Goal: Task Accomplishment & Management: Manage account settings

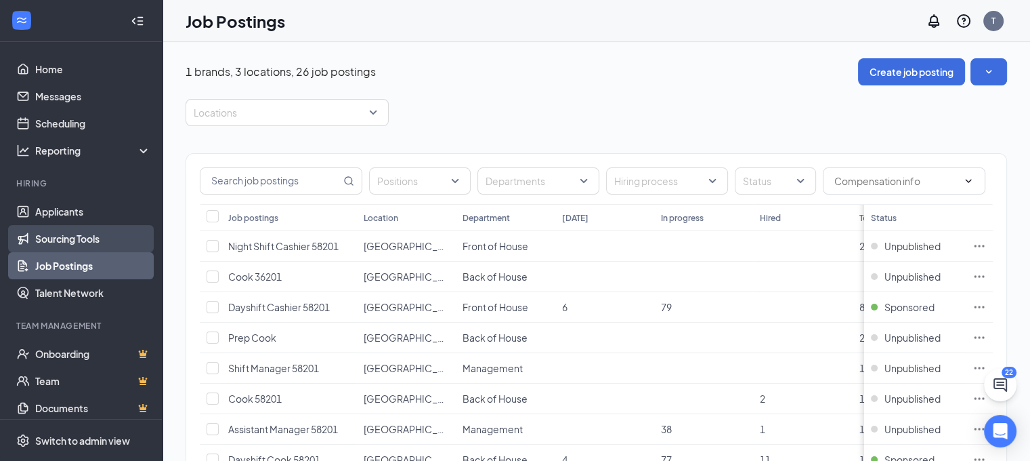
click at [49, 249] on link "Sourcing Tools" at bounding box center [93, 238] width 116 height 27
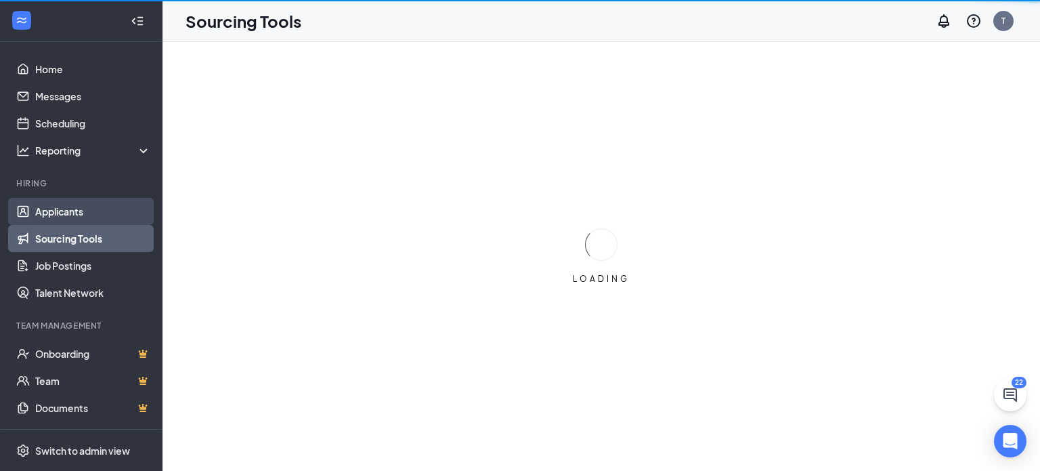
click at [51, 222] on link "Applicants" at bounding box center [93, 211] width 116 height 27
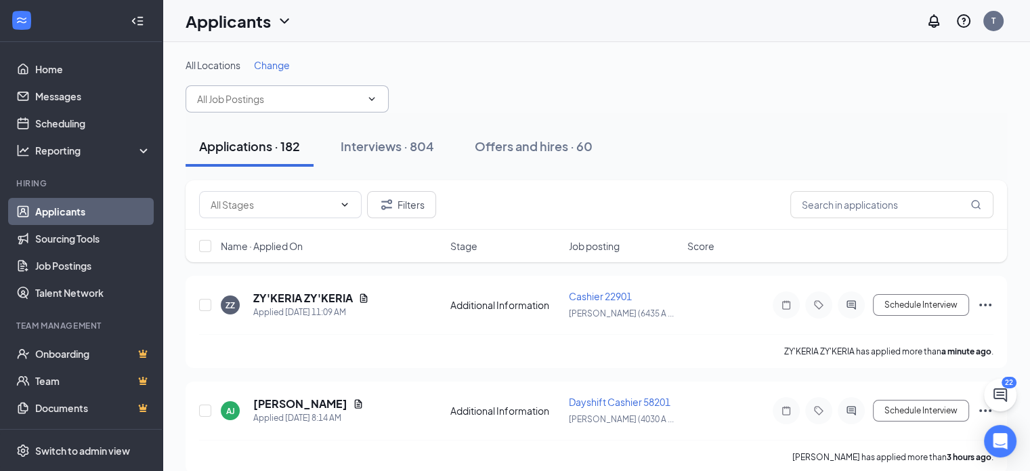
click at [370, 95] on icon "ChevronDown" at bounding box center [371, 98] width 11 height 11
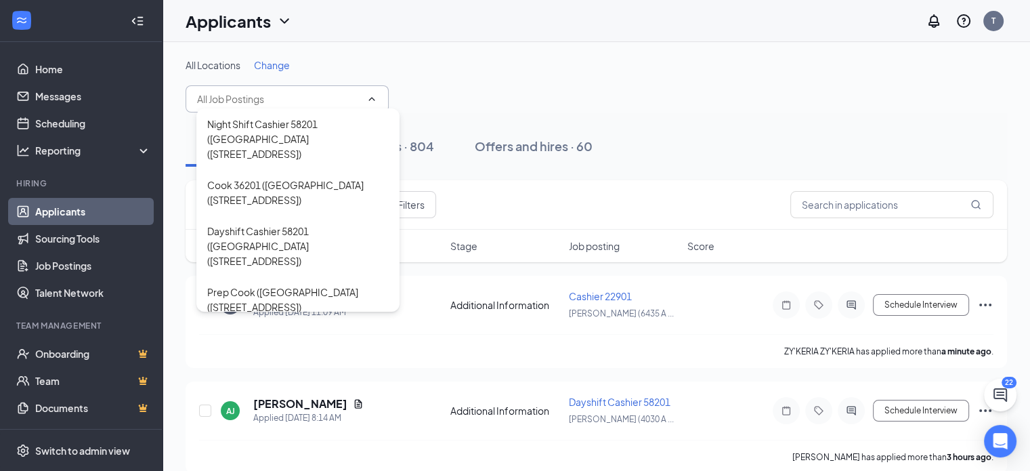
click at [448, 81] on div "All Locations Change Night Shift Cashier 58201 ([GEOGRAPHIC_DATA] ([STREET_ADDR…" at bounding box center [597, 85] width 822 height 54
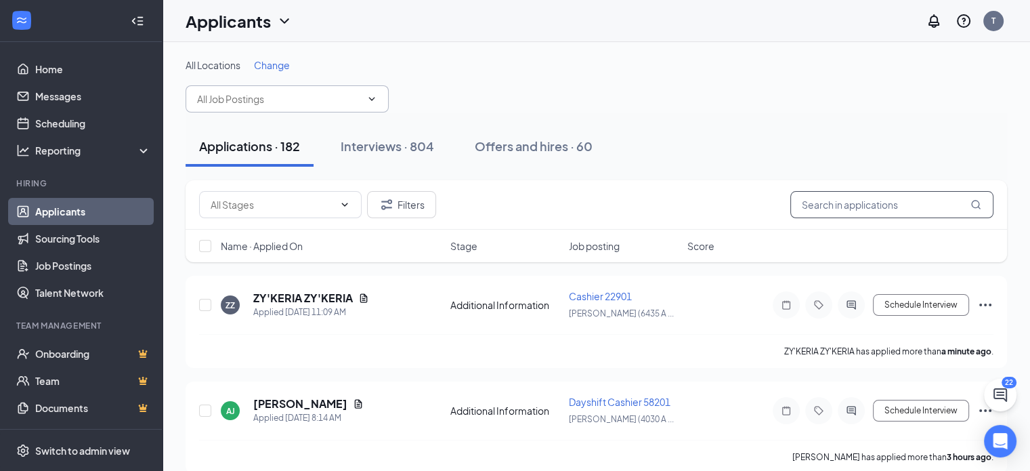
click at [894, 208] on input "text" at bounding box center [891, 204] width 203 height 27
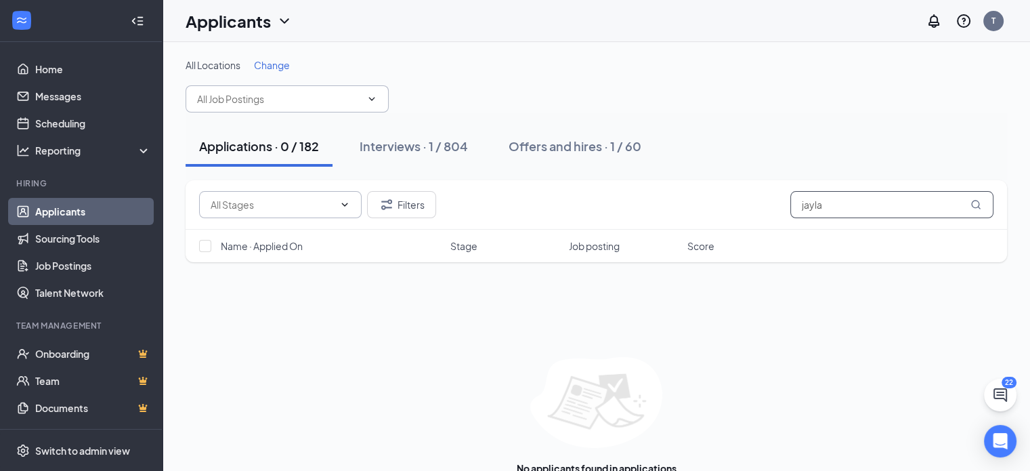
type input "jayla"
click at [347, 208] on icon "ChevronDown" at bounding box center [344, 204] width 11 height 11
click at [396, 142] on div "Interviews · 1 / 804" at bounding box center [414, 145] width 108 height 17
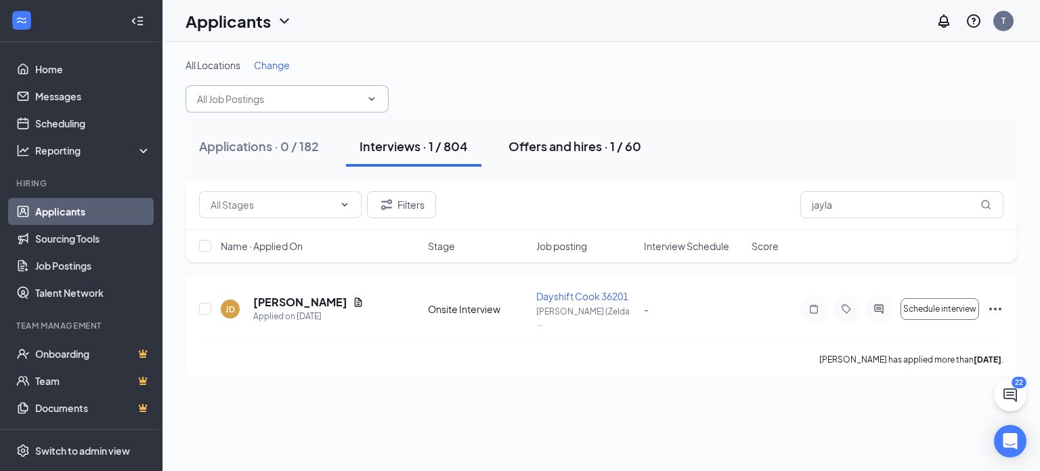
click at [592, 133] on button "Offers and hires · 1 / 60" at bounding box center [575, 146] width 160 height 41
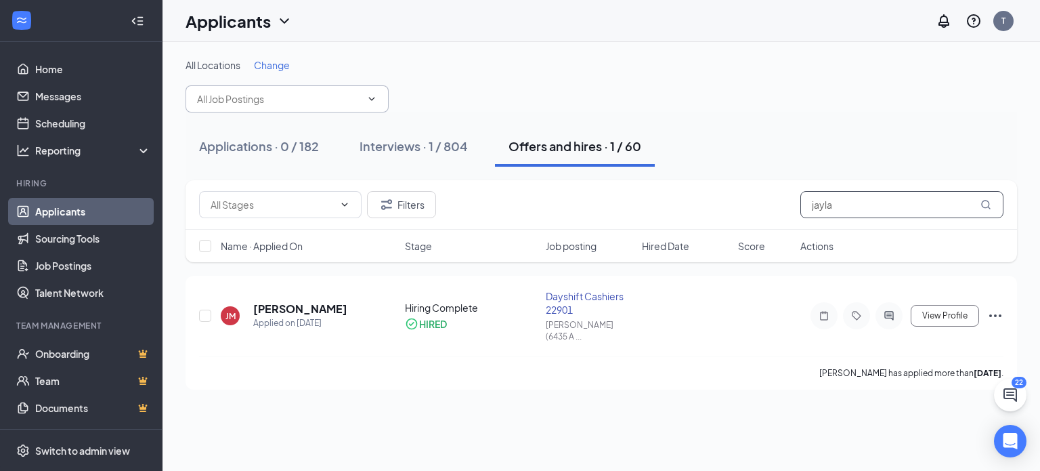
click at [901, 210] on input "jayla" at bounding box center [902, 204] width 203 height 27
click at [351, 105] on input "text" at bounding box center [279, 98] width 164 height 15
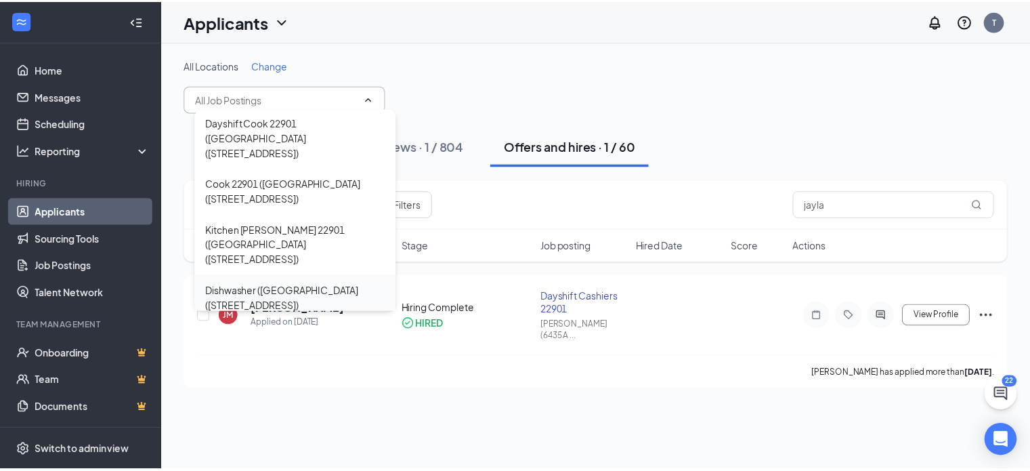
scroll to position [610, 0]
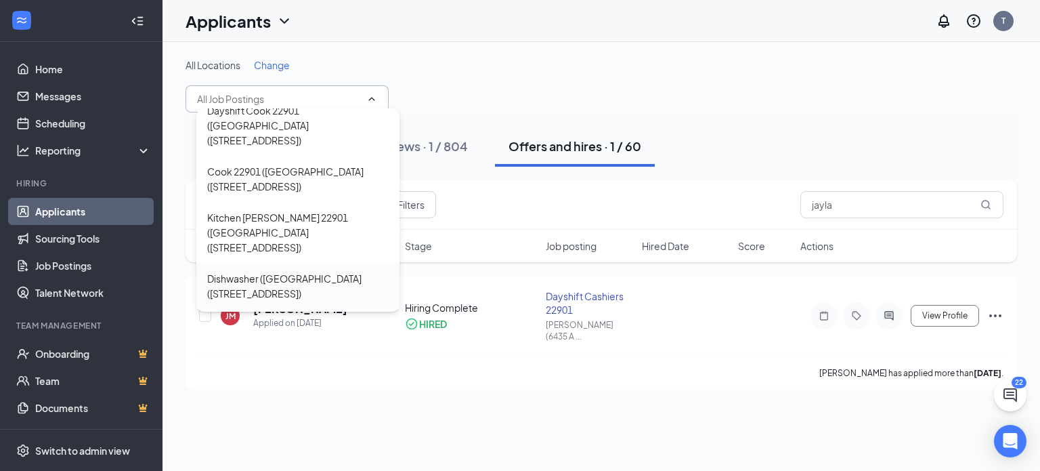
click at [343, 378] on div "Dayshift Cashiers 22901 ([GEOGRAPHIC_DATA] ([STREET_ADDRESS])" at bounding box center [298, 400] width 182 height 45
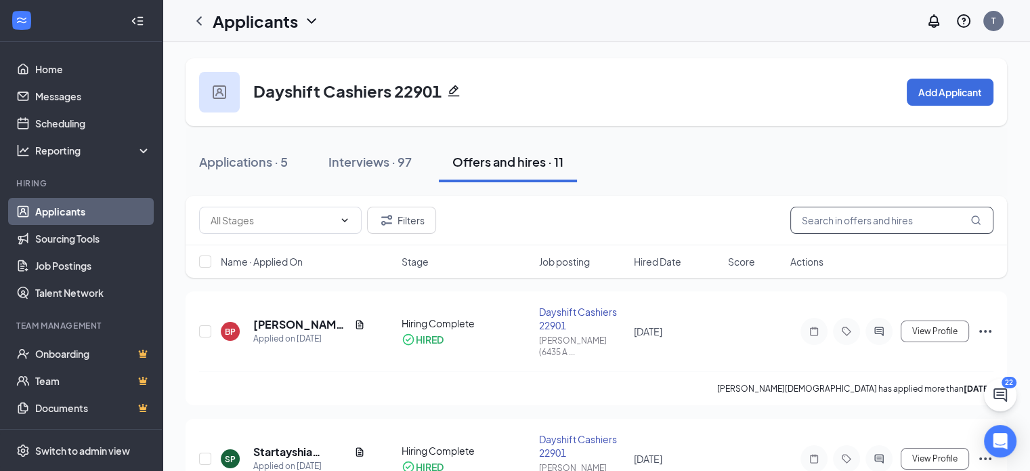
click at [901, 227] on input "text" at bounding box center [891, 220] width 203 height 27
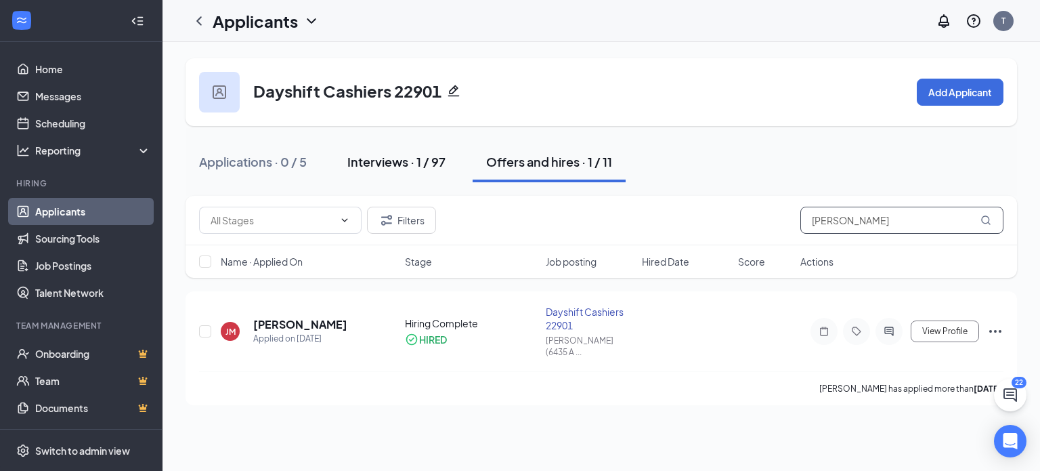
type input "[PERSON_NAME]"
click at [402, 173] on button "Interviews · 1 / 97" at bounding box center [396, 162] width 125 height 41
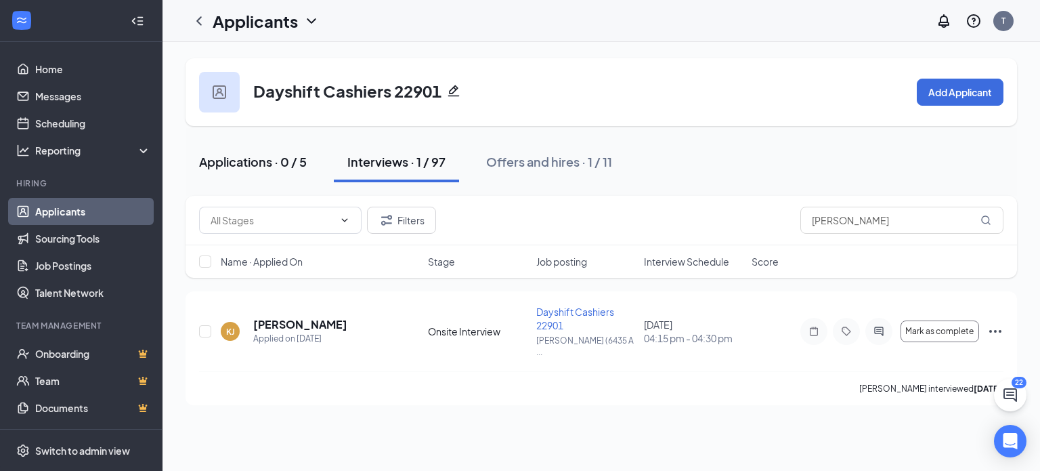
click at [264, 167] on div "Applications · 0 / 5" at bounding box center [253, 161] width 108 height 17
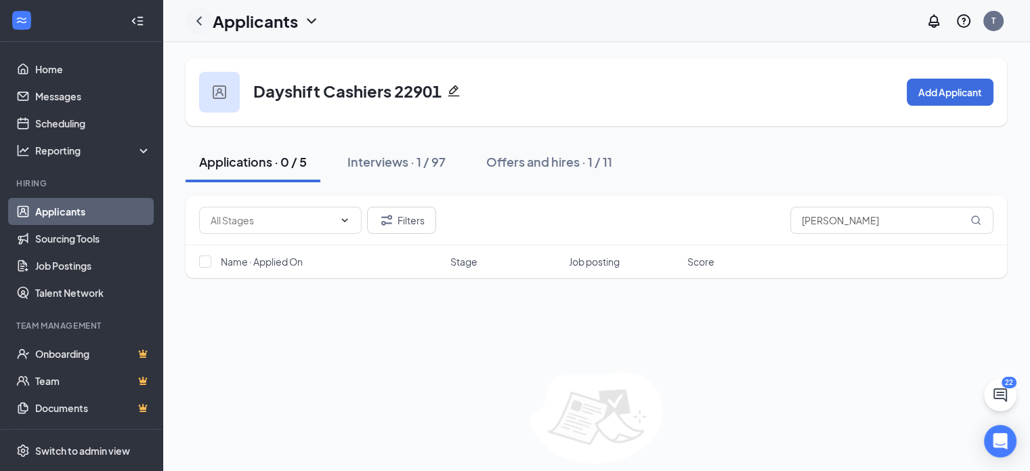
click at [198, 21] on icon "ChevronLeft" at bounding box center [199, 21] width 16 height 16
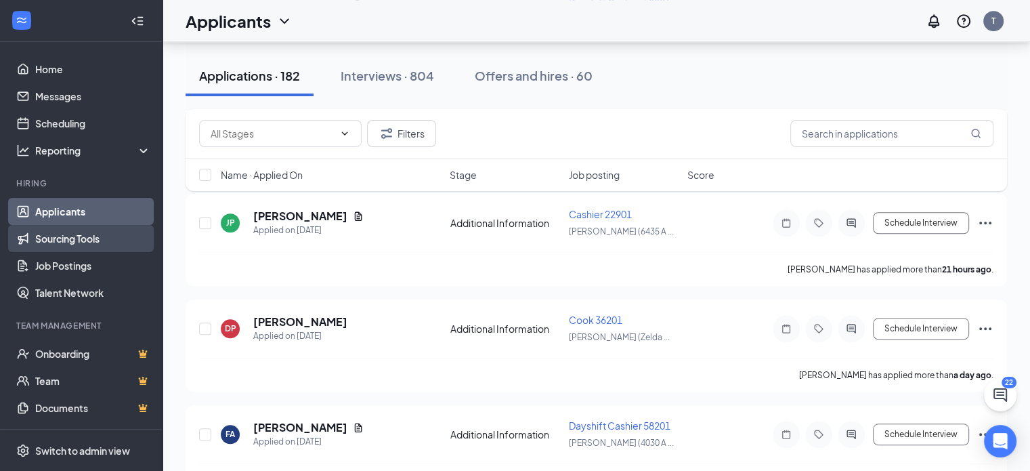
scroll to position [1119, 0]
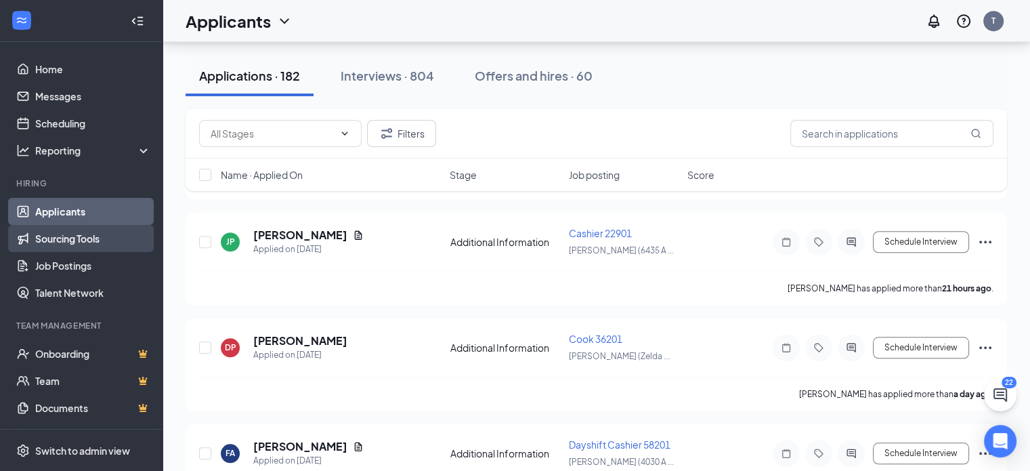
click at [97, 236] on link "Sourcing Tools" at bounding box center [93, 238] width 116 height 27
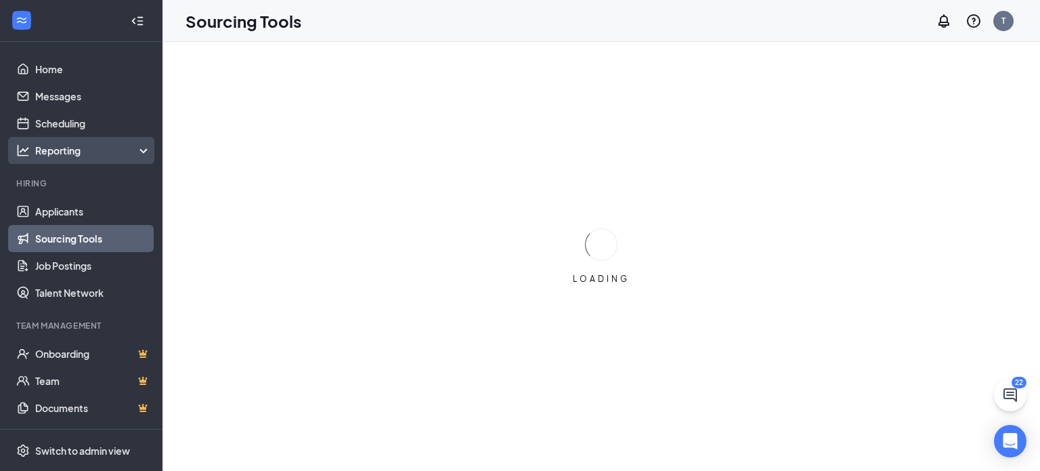
click at [132, 144] on div "Reporting" at bounding box center [93, 151] width 116 height 14
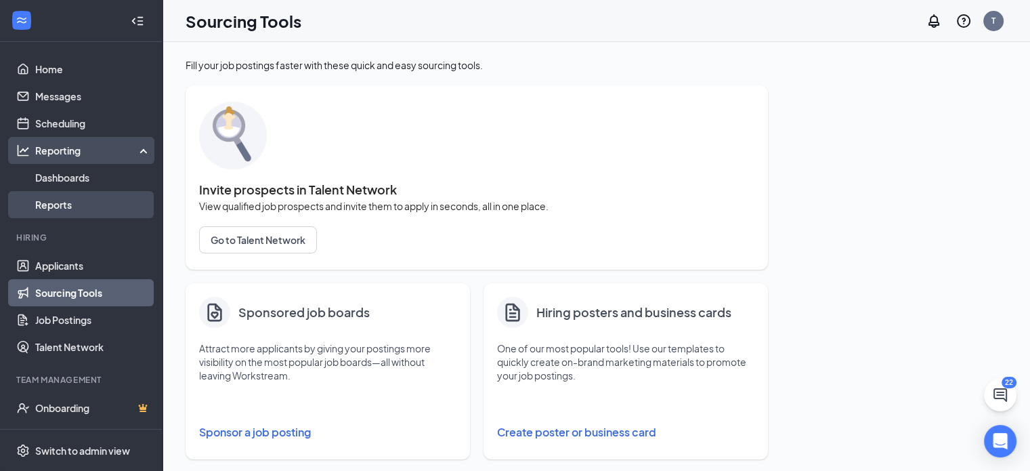
click at [79, 197] on link "Reports" at bounding box center [93, 204] width 116 height 27
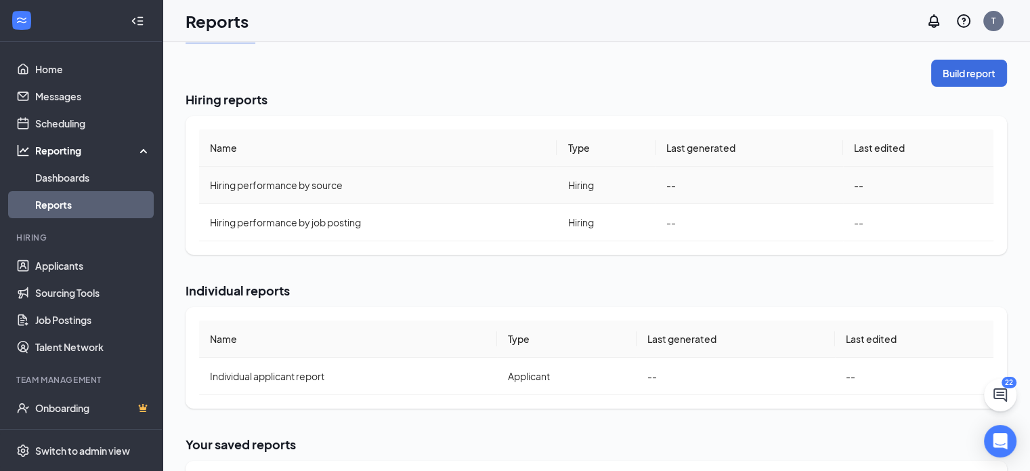
scroll to position [202, 0]
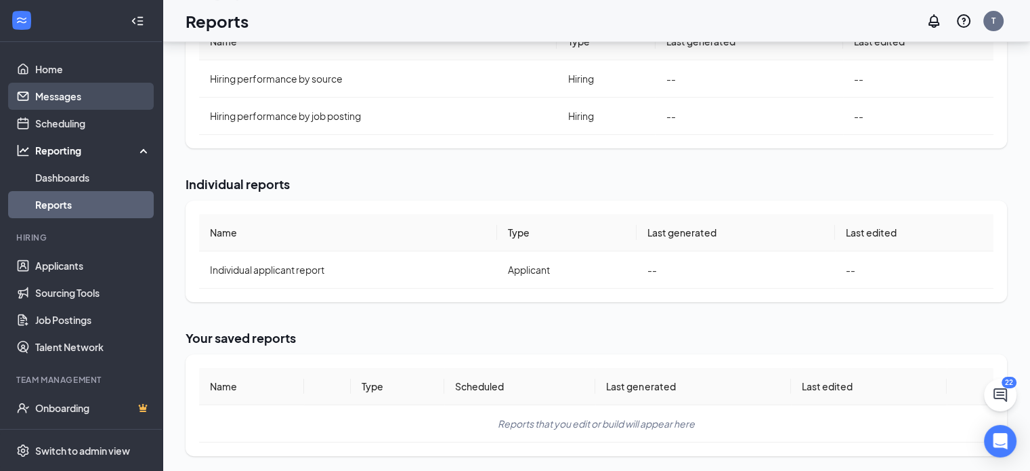
click at [76, 87] on link "Messages" at bounding box center [93, 96] width 116 height 27
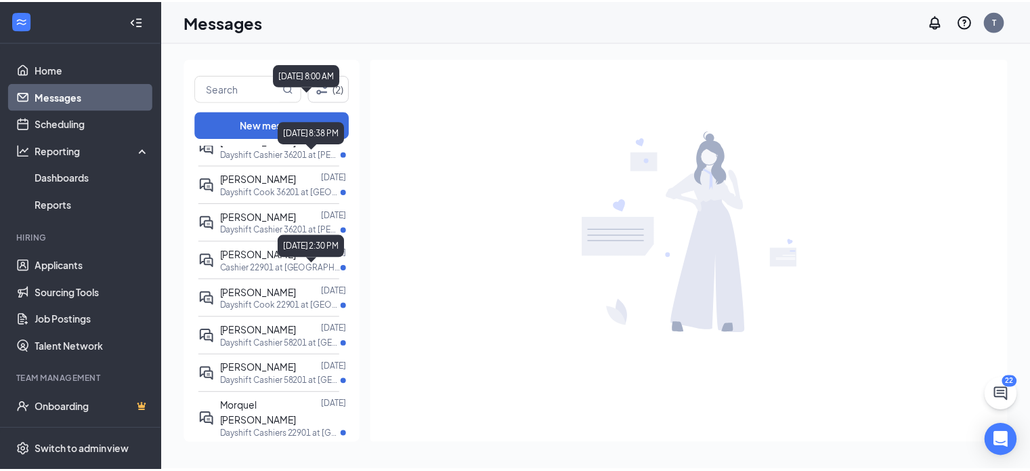
scroll to position [677, 0]
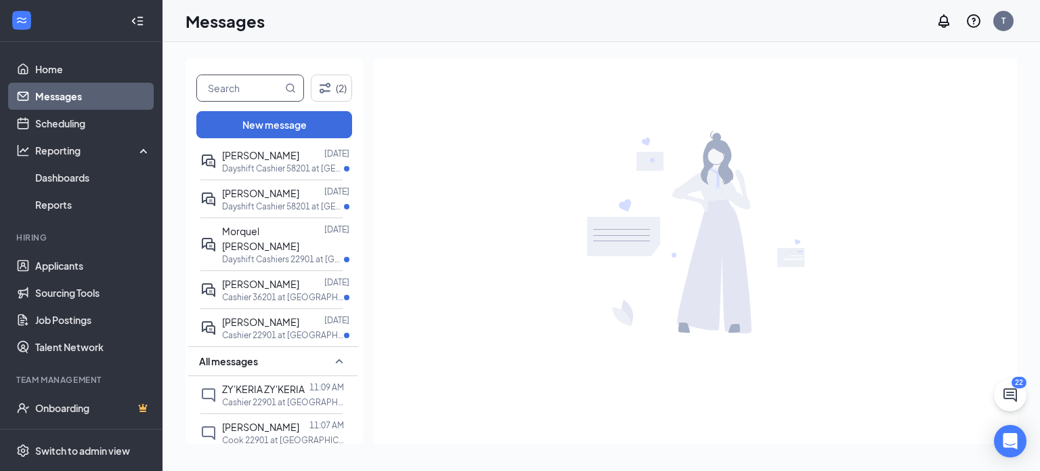
click at [257, 91] on input "text" at bounding box center [239, 88] width 85 height 26
type input "jayl"
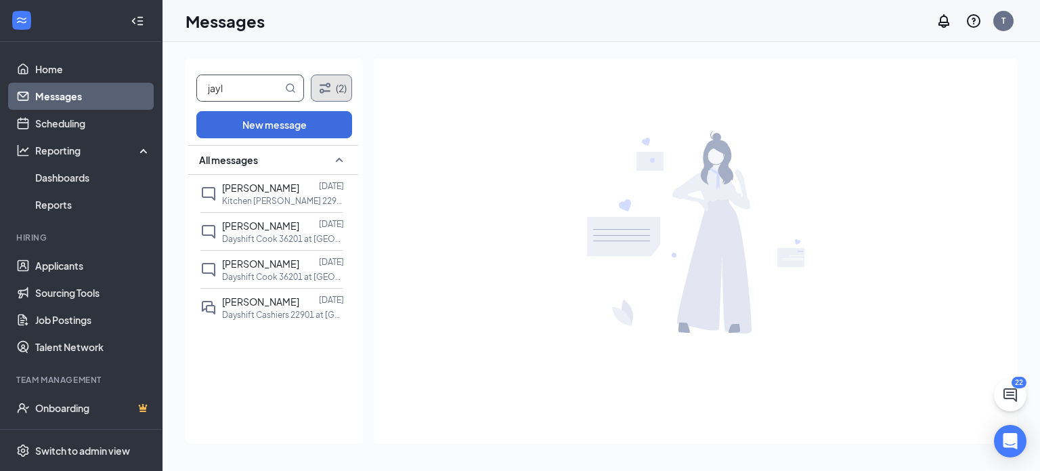
click at [331, 93] on icon "Filter" at bounding box center [325, 88] width 16 height 16
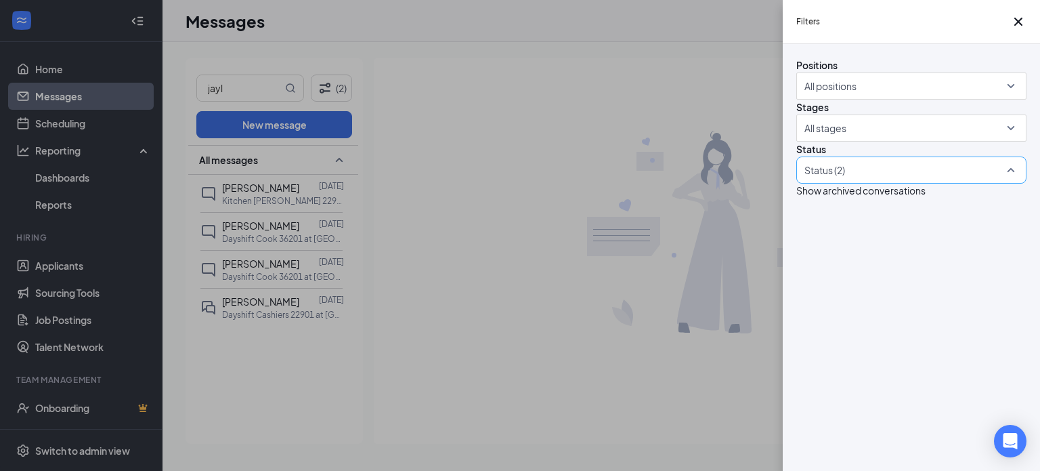
click at [876, 181] on div at bounding box center [905, 170] width 210 height 22
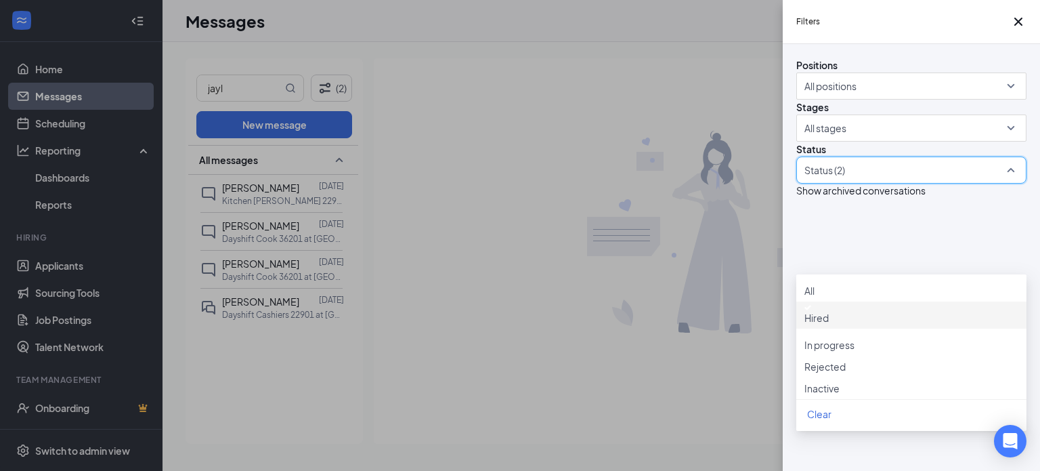
click at [811, 310] on img at bounding box center [808, 307] width 7 height 5
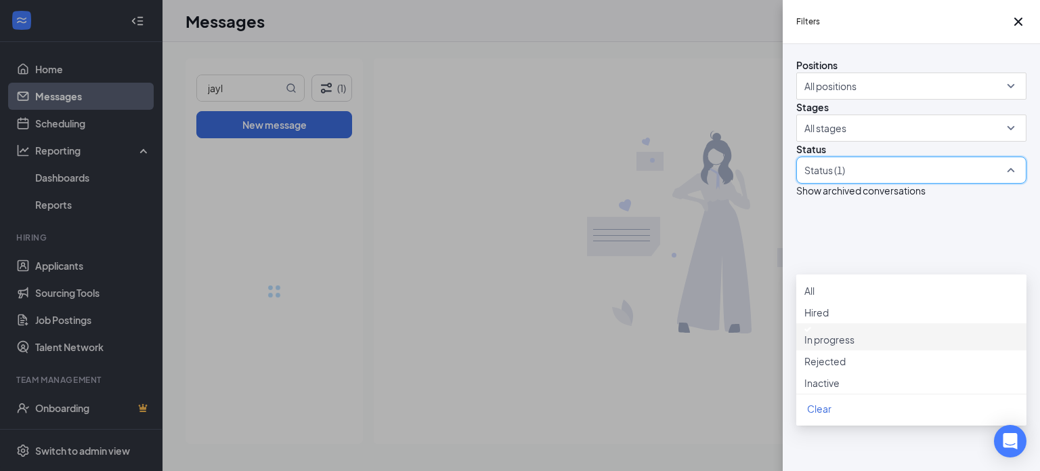
click at [811, 332] on img at bounding box center [808, 328] width 7 height 5
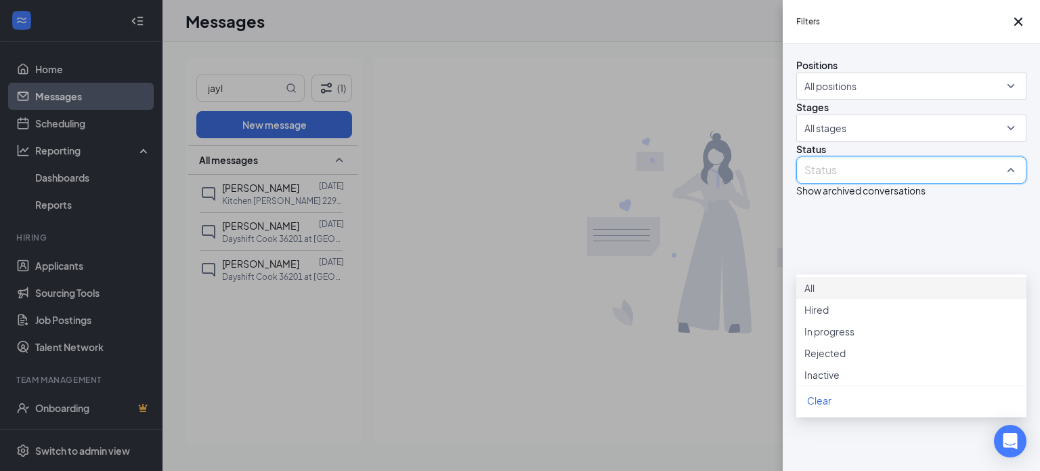
click at [826, 155] on span "Status" at bounding box center [811, 149] width 30 height 12
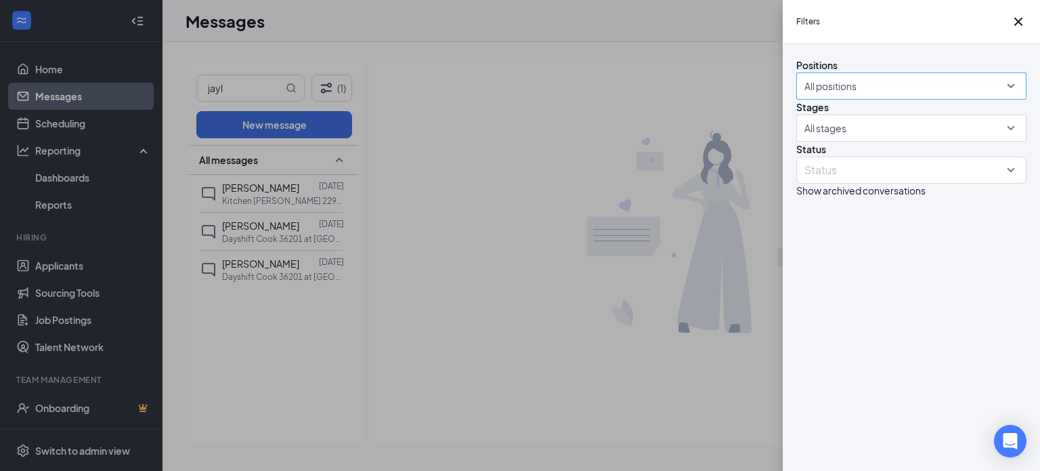
click at [894, 97] on div at bounding box center [905, 86] width 210 height 22
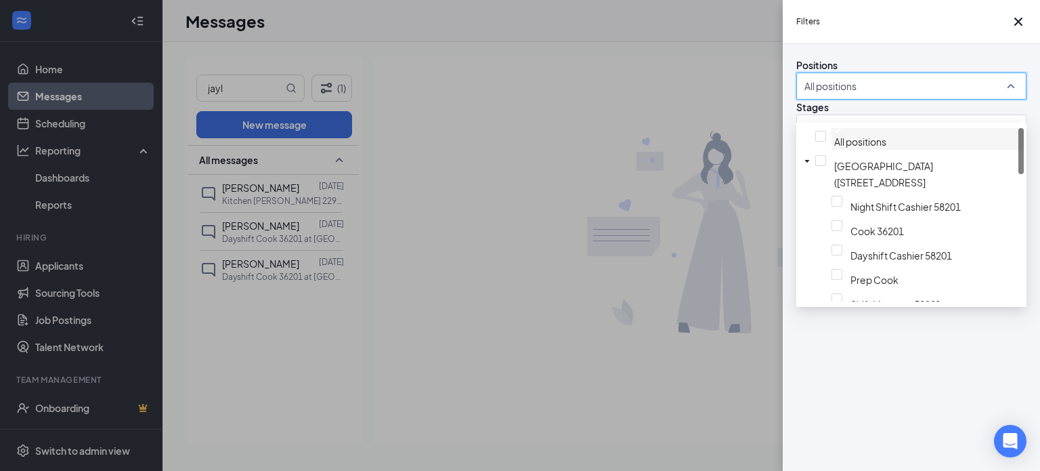
click at [834, 133] on img at bounding box center [837, 130] width 7 height 5
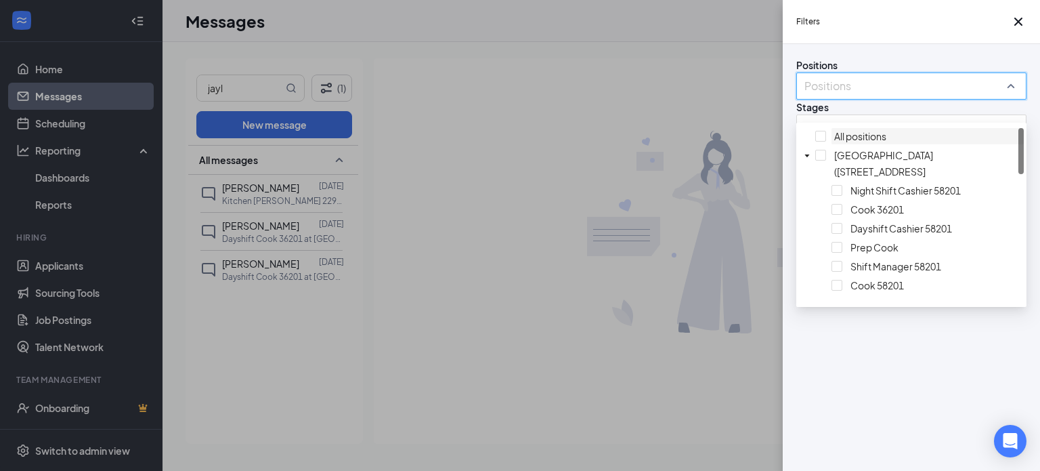
click at [838, 70] on span "Positions" at bounding box center [816, 65] width 41 height 12
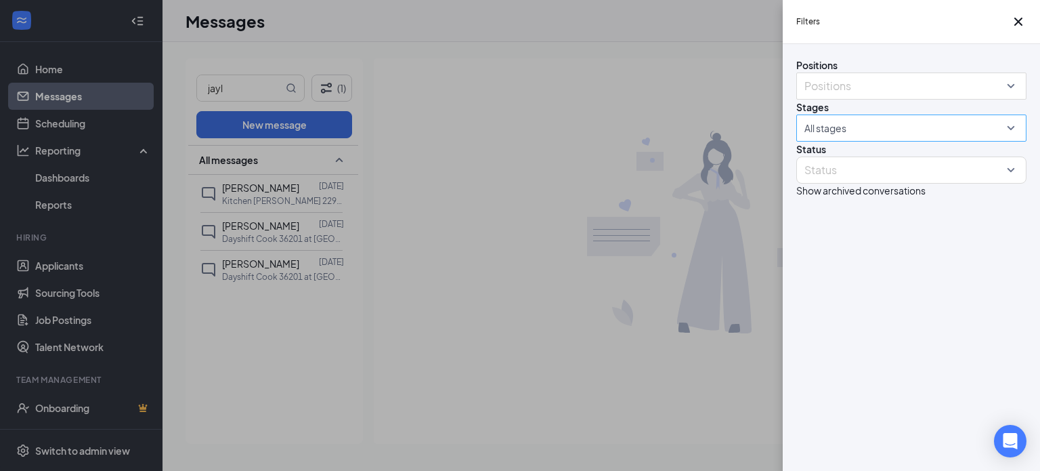
click at [847, 139] on div at bounding box center [905, 128] width 210 height 22
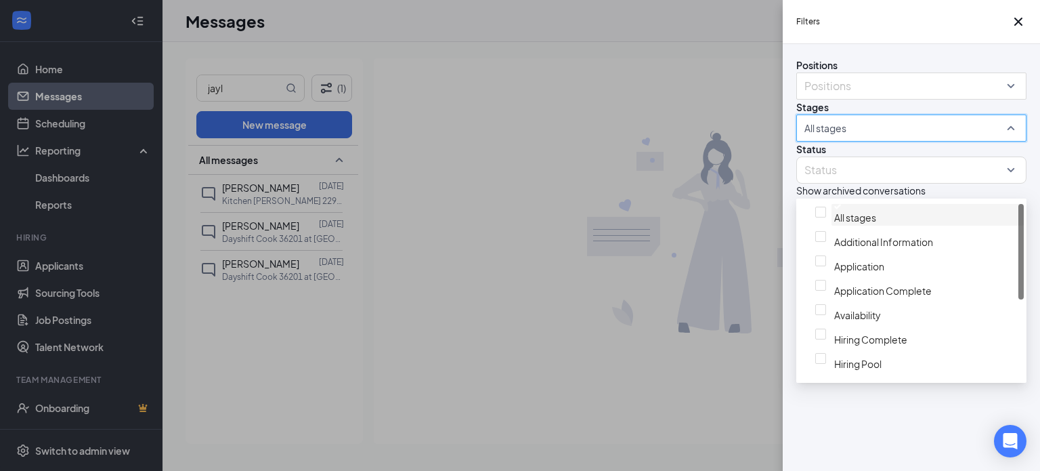
click at [834, 209] on div at bounding box center [927, 206] width 187 height 5
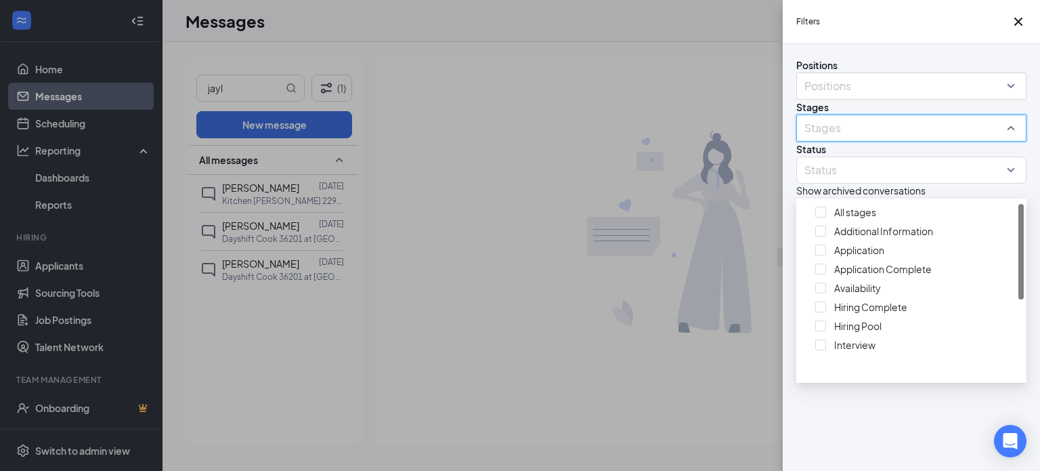
click at [884, 135] on div "Positions Positions Stages Stages Status Status Show archived conversations" at bounding box center [911, 128] width 230 height 140
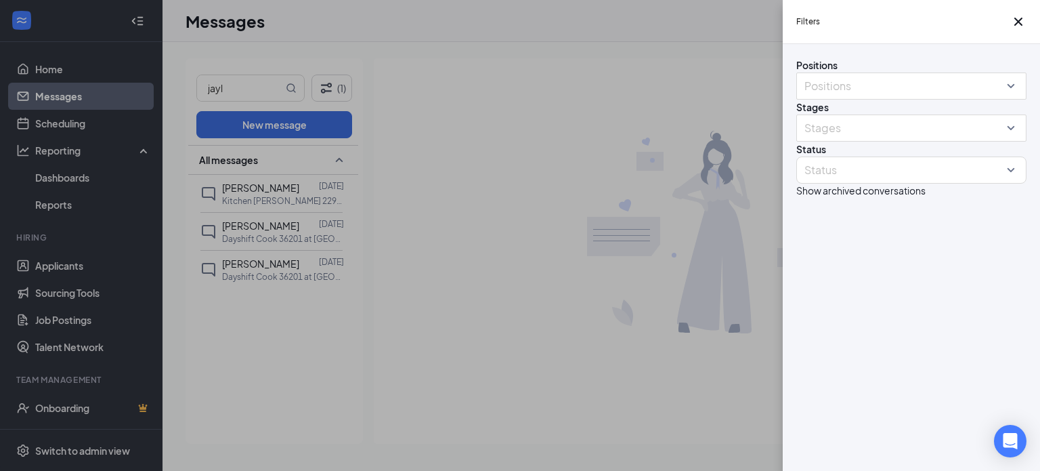
click at [518, 64] on div "Filters Positions Positions Stages Stages Status Status Show archived conversat…" at bounding box center [520, 235] width 1040 height 471
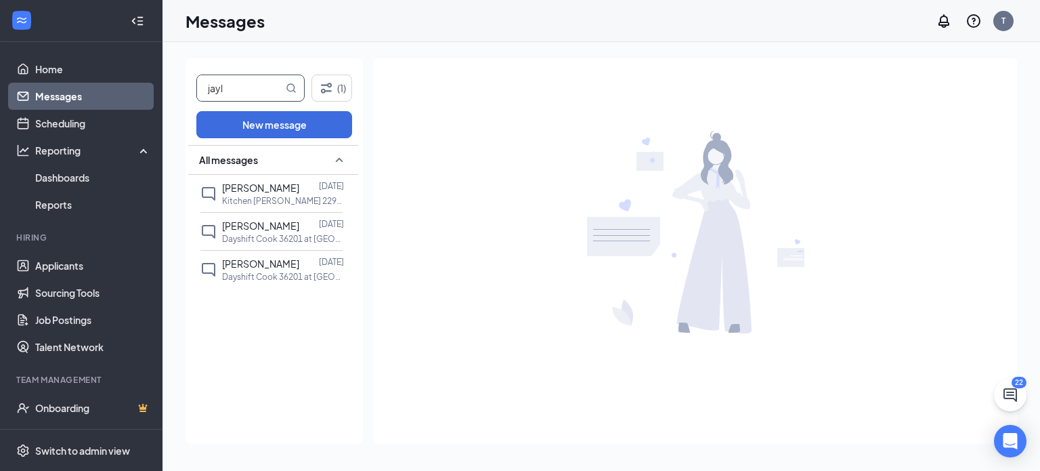
click at [274, 89] on input "jayl" at bounding box center [240, 88] width 86 height 26
click at [55, 75] on link "Home" at bounding box center [93, 69] width 116 height 27
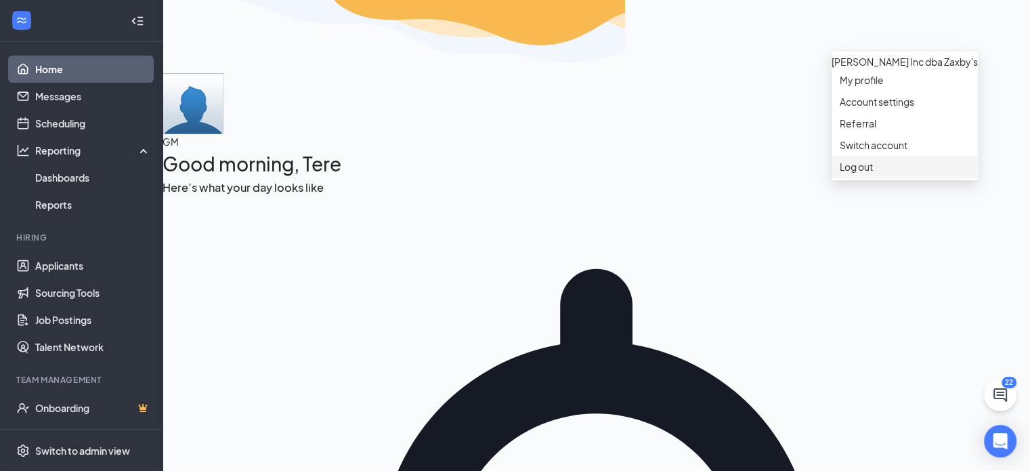
click at [889, 174] on div "Log out" at bounding box center [905, 166] width 130 height 15
